Goal: Check status: Check status

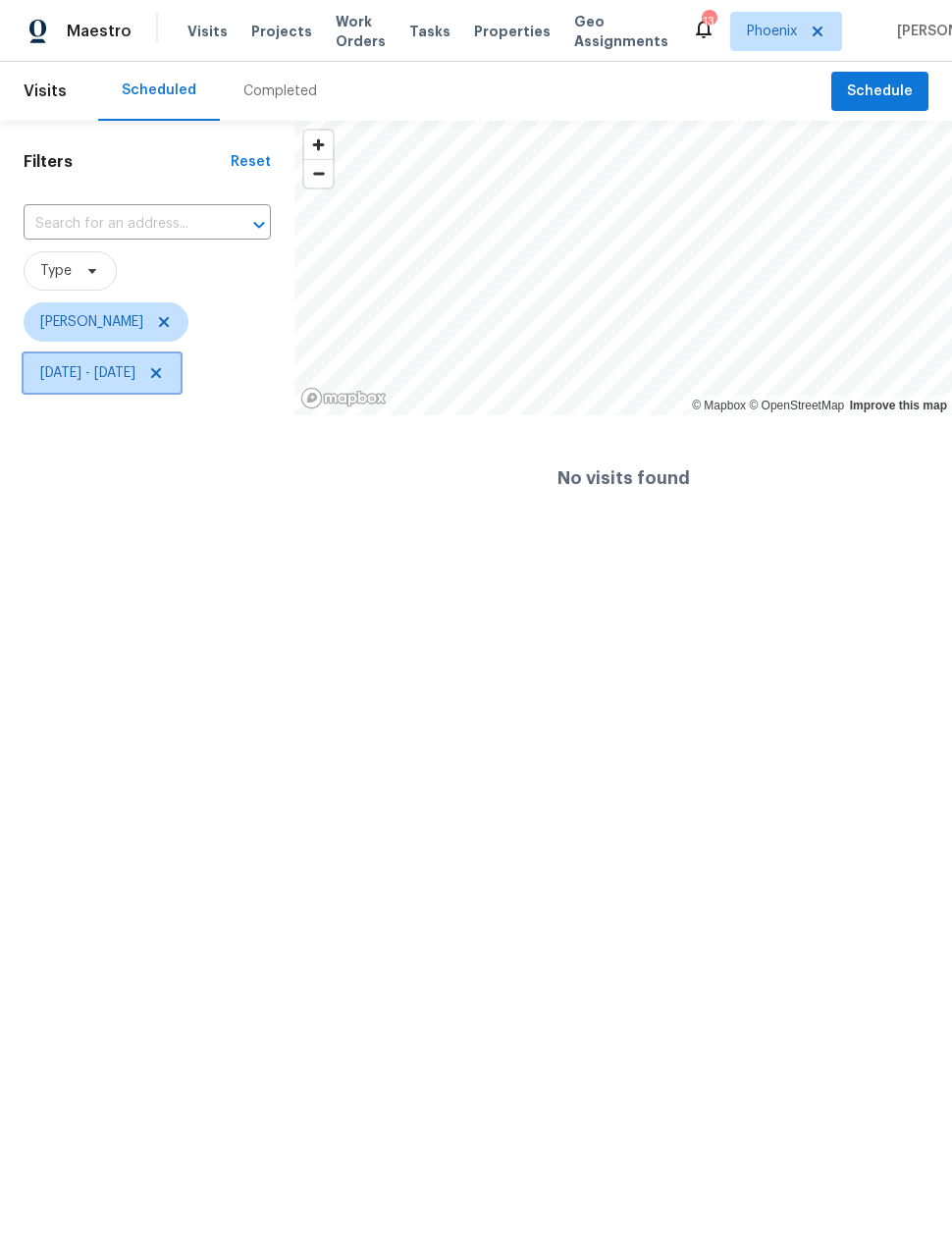
click at [181, 377] on span "[DATE] - [DATE]" at bounding box center [102, 373] width 157 height 40
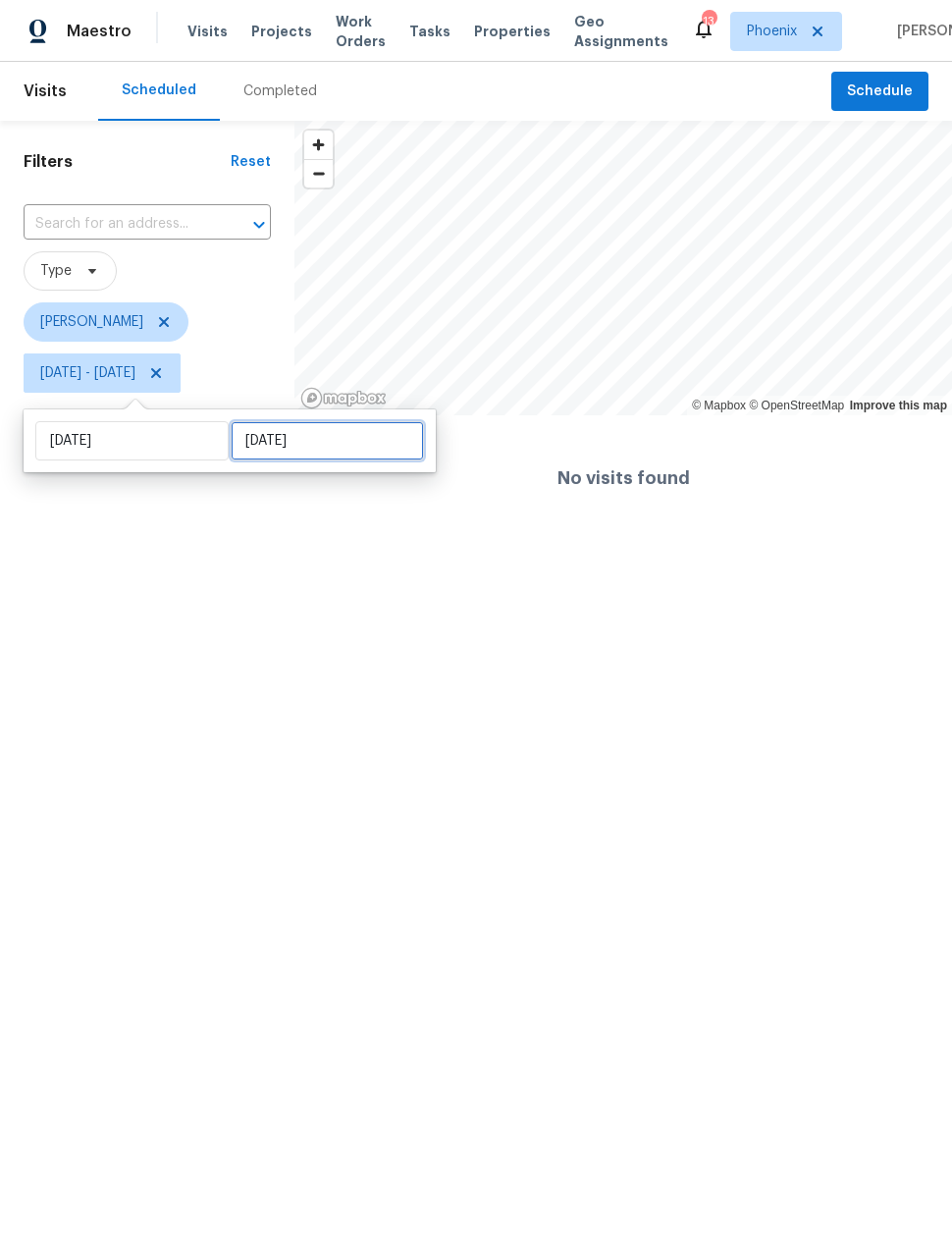
click at [281, 453] on input "[DATE]" at bounding box center [327, 441] width 194 height 40
select select "7"
select select "2025"
select select "8"
select select "2025"
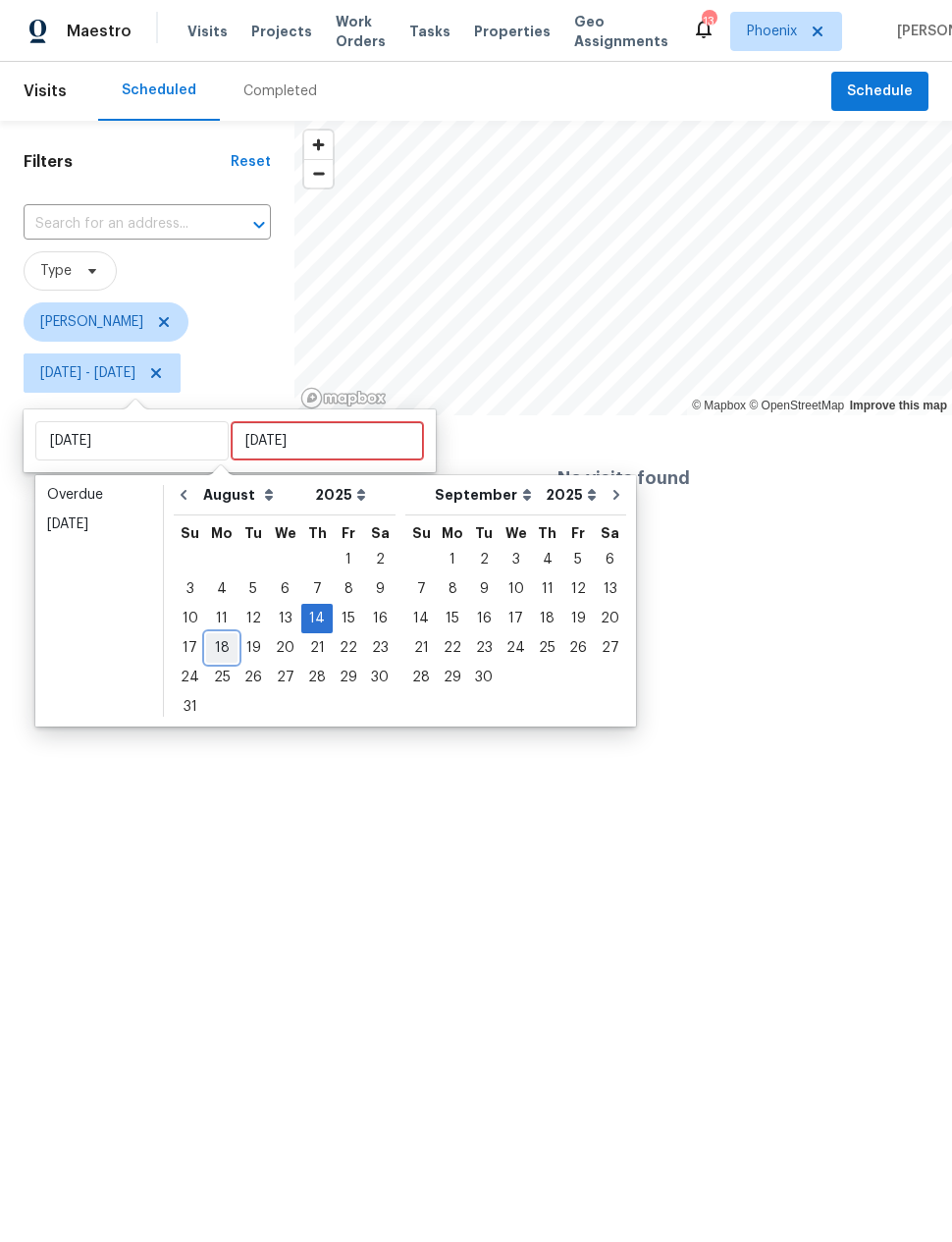
click at [216, 640] on div "18" at bounding box center [222, 648] width 32 height 28
type input "Mon, Aug 18"
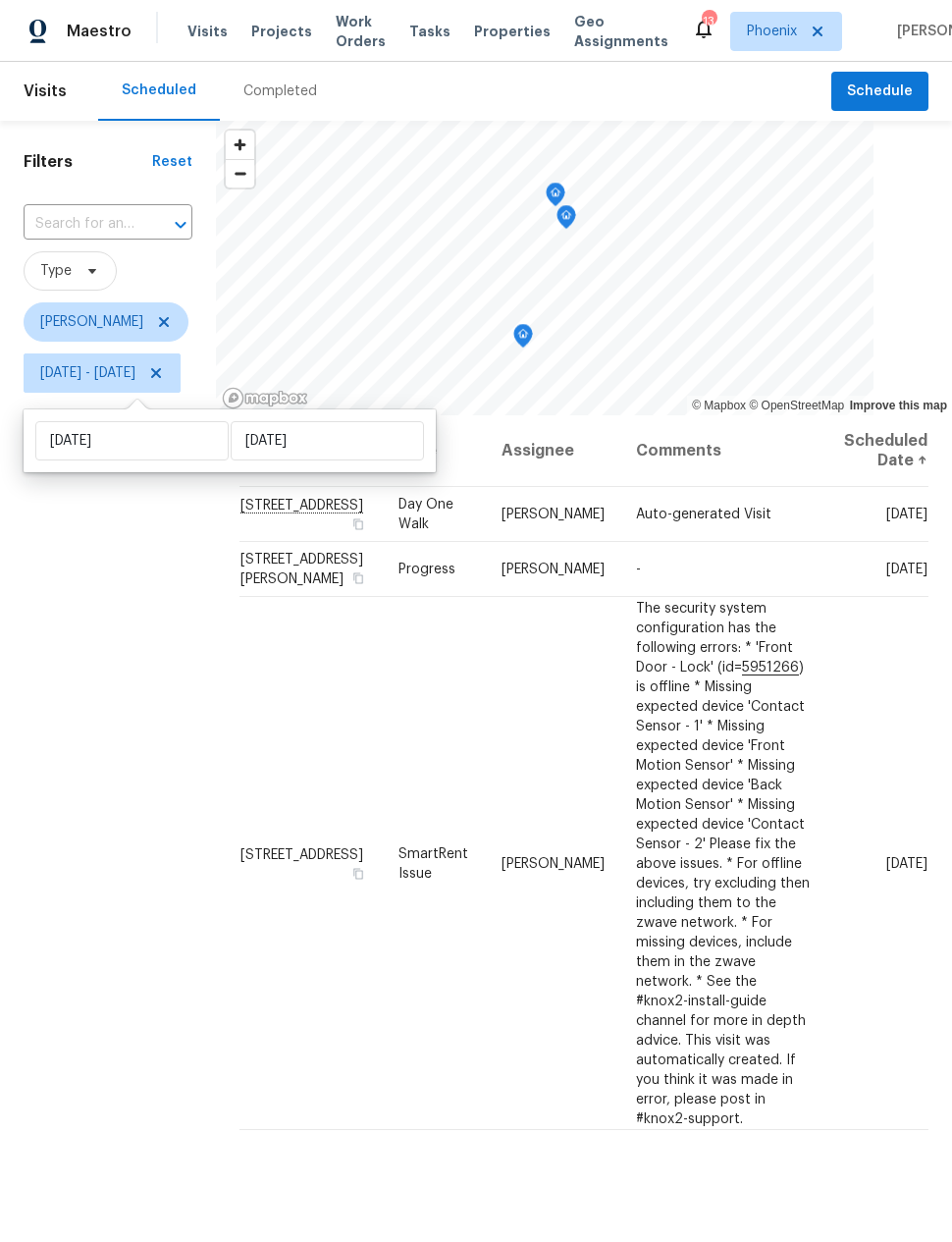
click at [173, 640] on div "Filters Reset ​ Type Nick Pulliam Thu, Aug 14 - Mon, Aug 18" at bounding box center [107, 764] width 215 height 1288
